Goal: Transaction & Acquisition: Purchase product/service

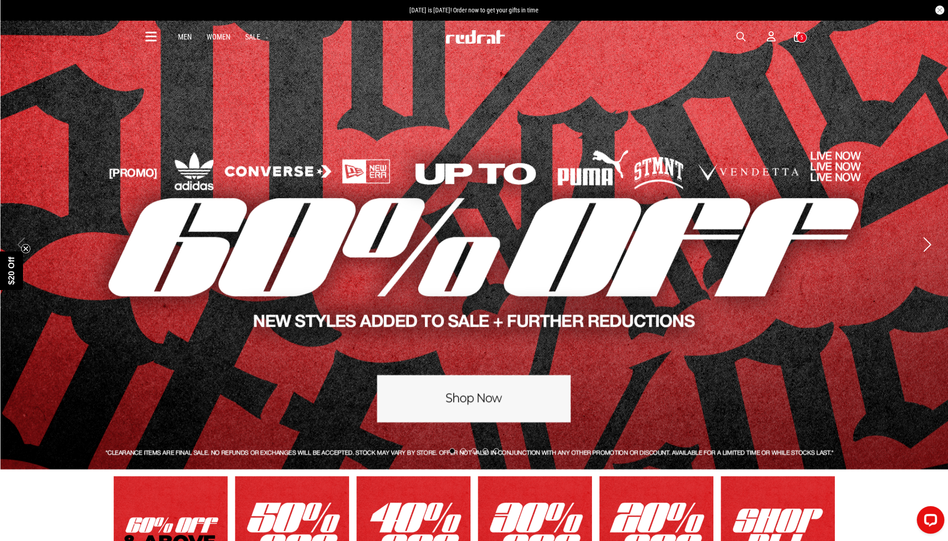
click at [147, 34] on icon at bounding box center [150, 36] width 11 height 15
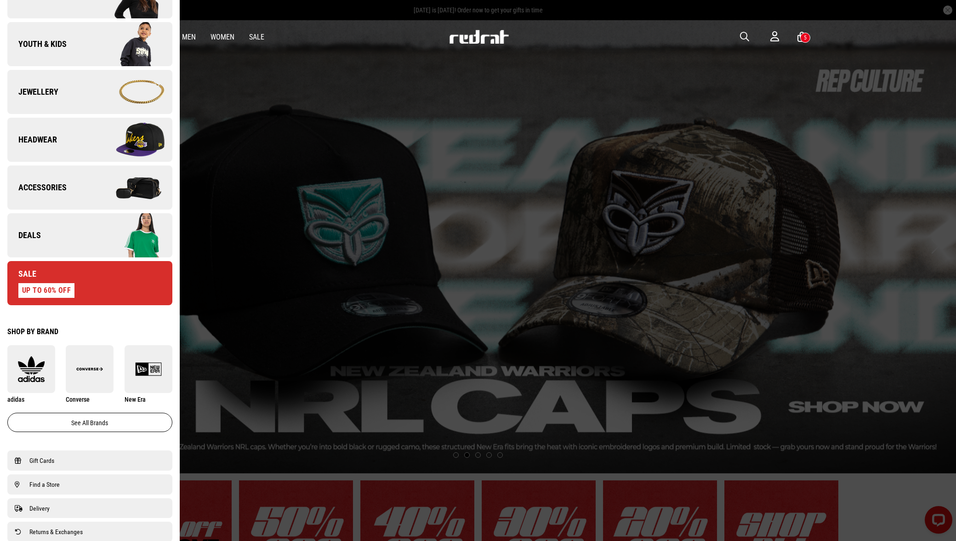
scroll to position [229, 0]
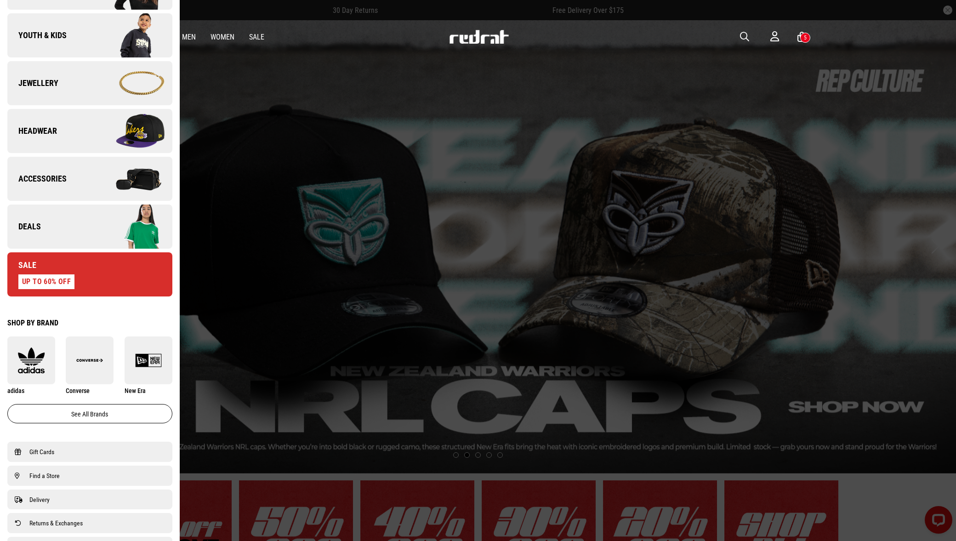
click at [43, 227] on link "Deals" at bounding box center [89, 227] width 165 height 44
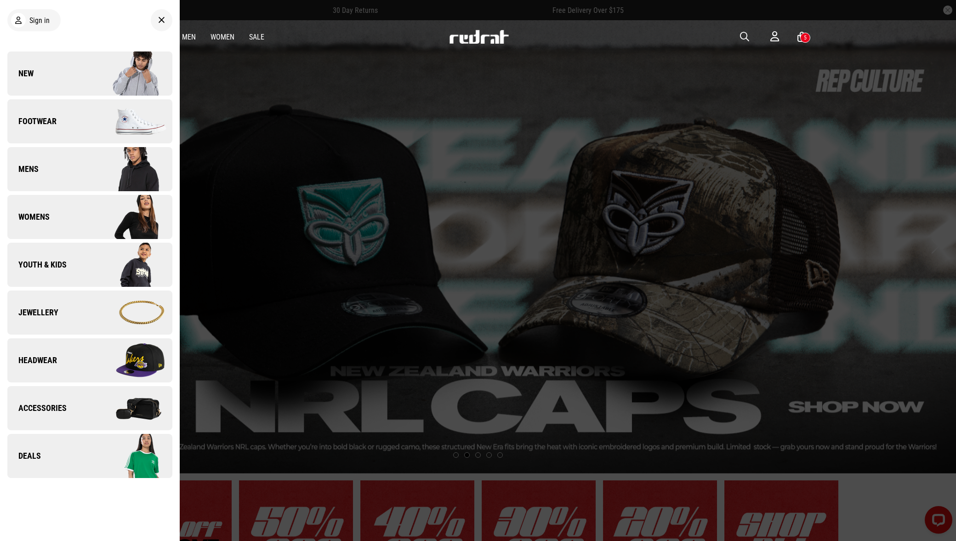
scroll to position [0, 0]
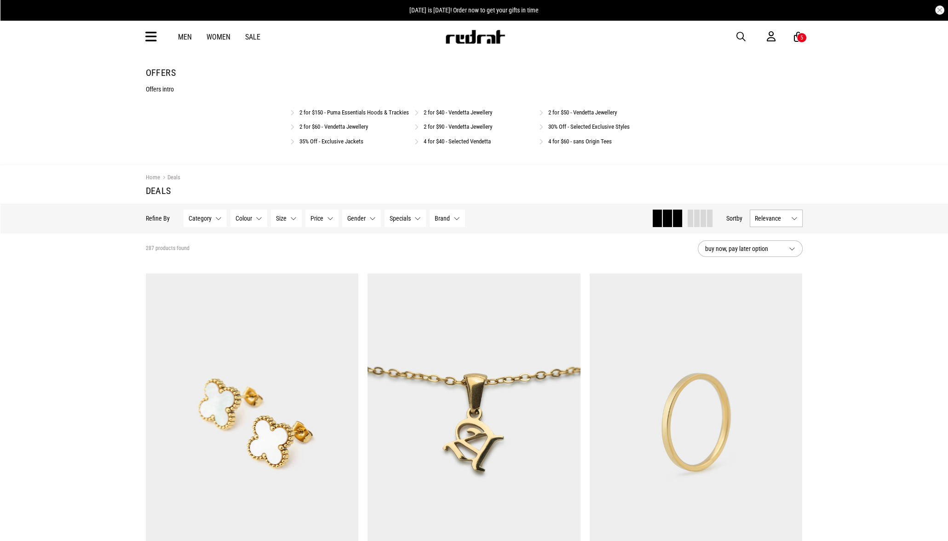
click at [361, 114] on link "2 for $150 - Puma Essentials Hoods & Trackies" at bounding box center [353, 112] width 109 height 7
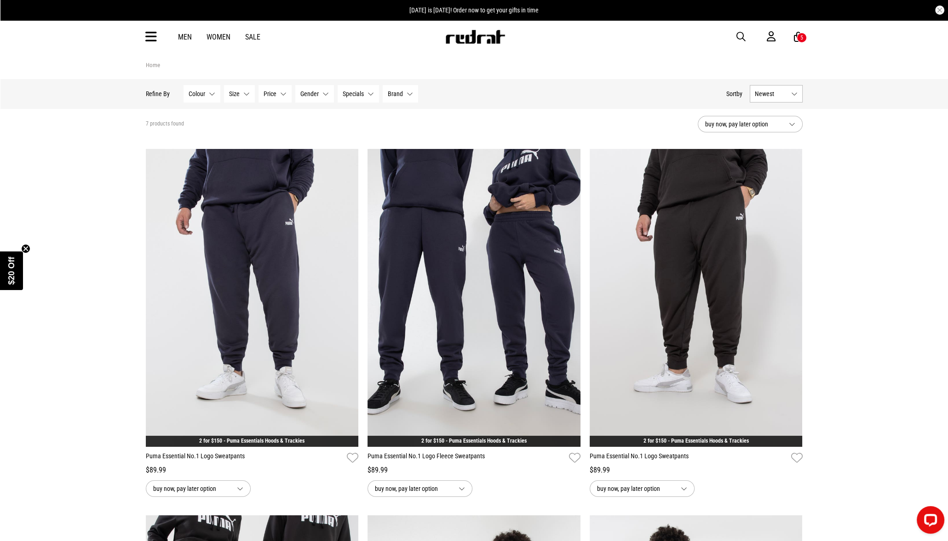
click at [158, 39] on div "Men Women Sale Sign in New Back Footwear Back Mens Back Womens Back Youth & Kid…" at bounding box center [473, 36] width 671 height 33
click at [155, 39] on icon at bounding box center [150, 36] width 11 height 15
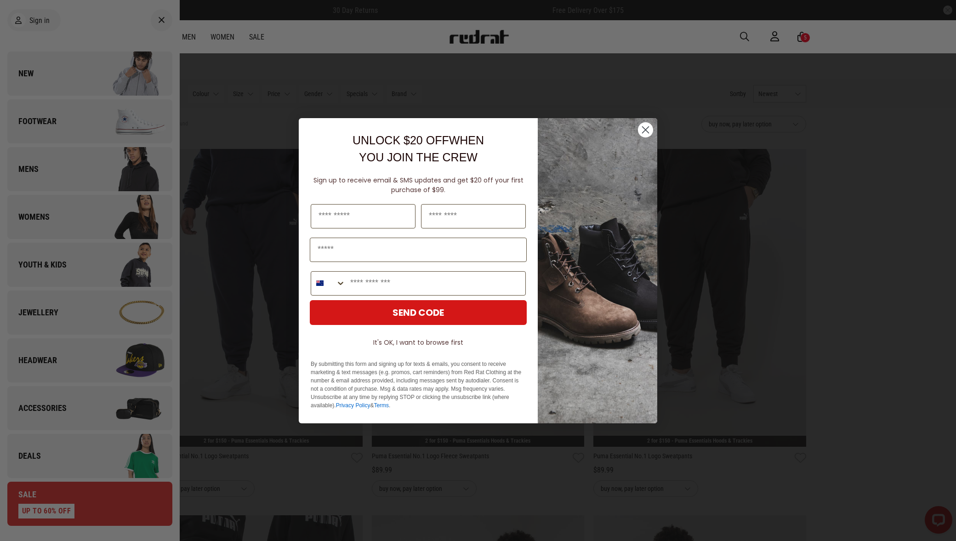
click at [27, 455] on div "Close dialog UNLOCK $20 OFF WHEN YOU JOIN THE CREW Sign up to receive email & S…" at bounding box center [478, 270] width 956 height 541
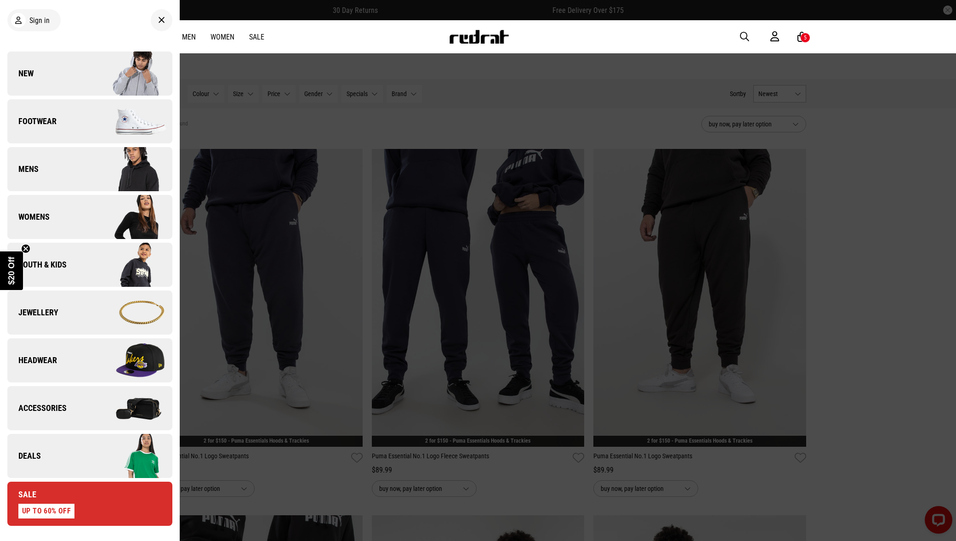
click at [34, 457] on span "Deals" at bounding box center [24, 456] width 34 height 11
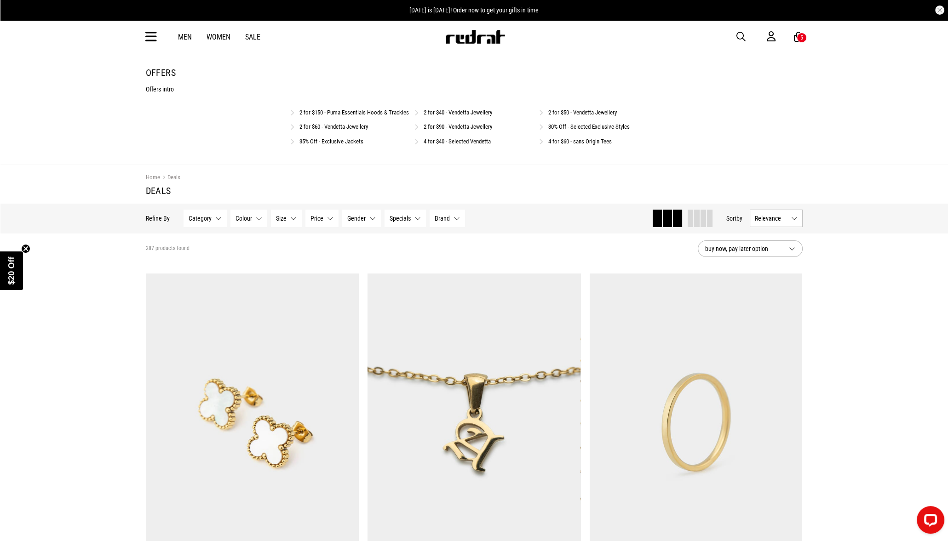
click at [739, 36] on span "button" at bounding box center [740, 36] width 9 height 11
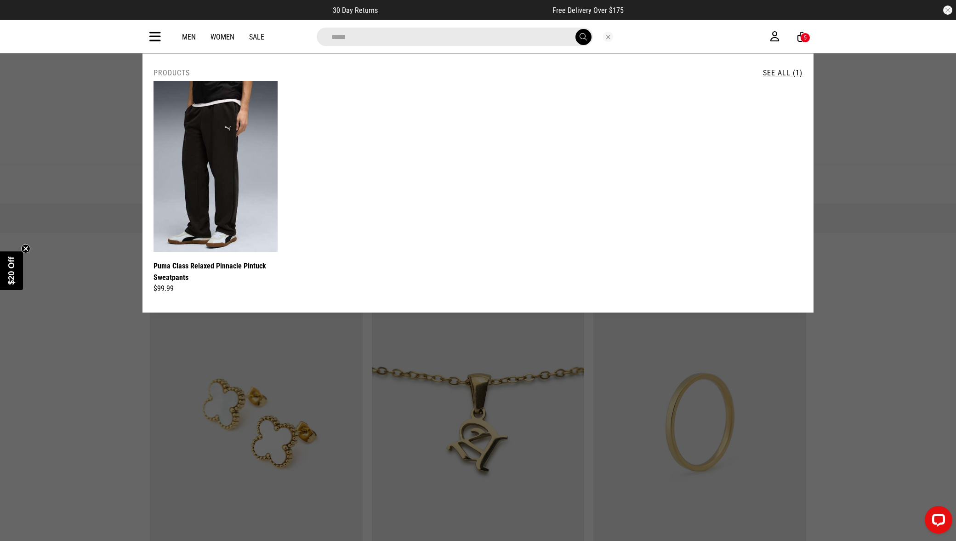
type input "*****"
